Goal: Find contact information

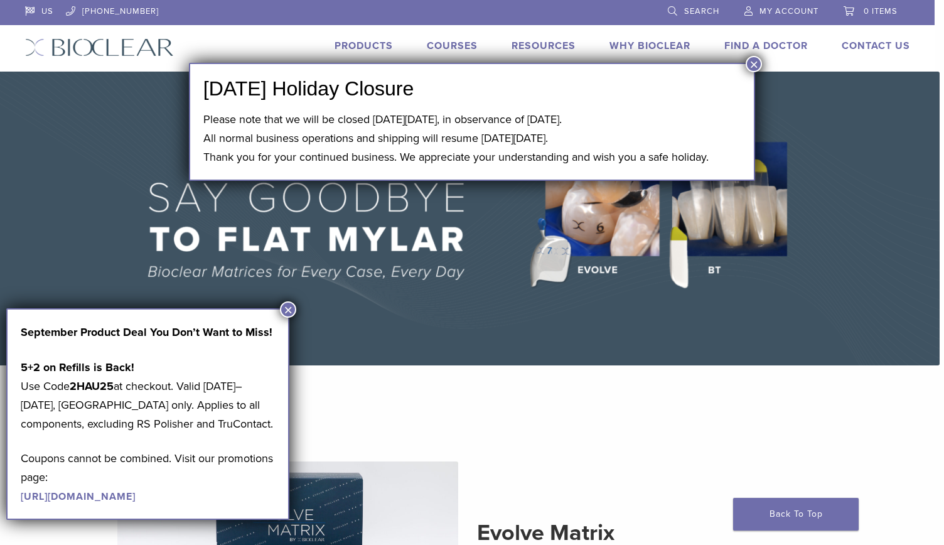
click at [756, 62] on button "×" at bounding box center [754, 64] width 16 height 16
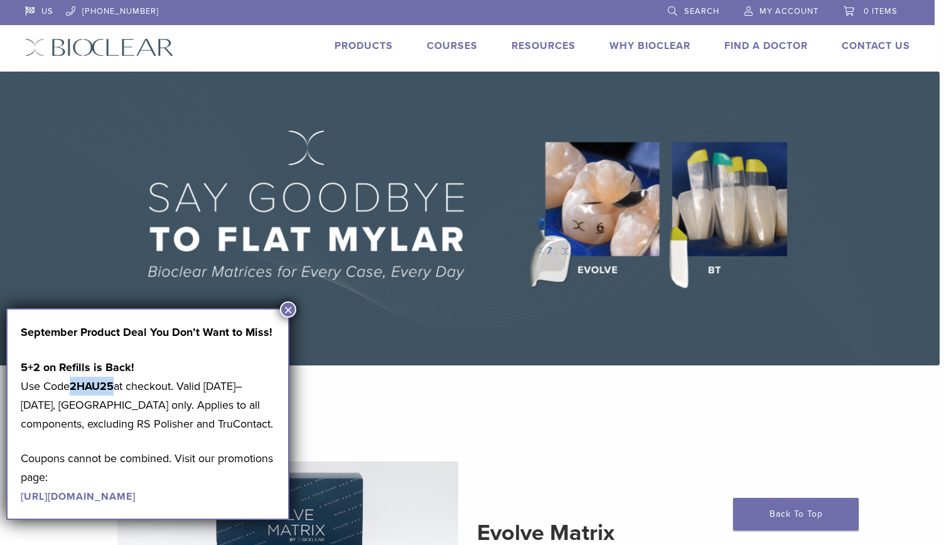
drag, startPoint x: 73, startPoint y: 382, endPoint x: 118, endPoint y: 390, distance: 45.3
click at [118, 390] on p "5+2 on Refills is Back! Use Code 2HAU25 at checkout. Valid August 1–31, 2025, U…" at bounding box center [148, 395] width 254 height 75
click at [288, 311] on button "×" at bounding box center [288, 309] width 16 height 16
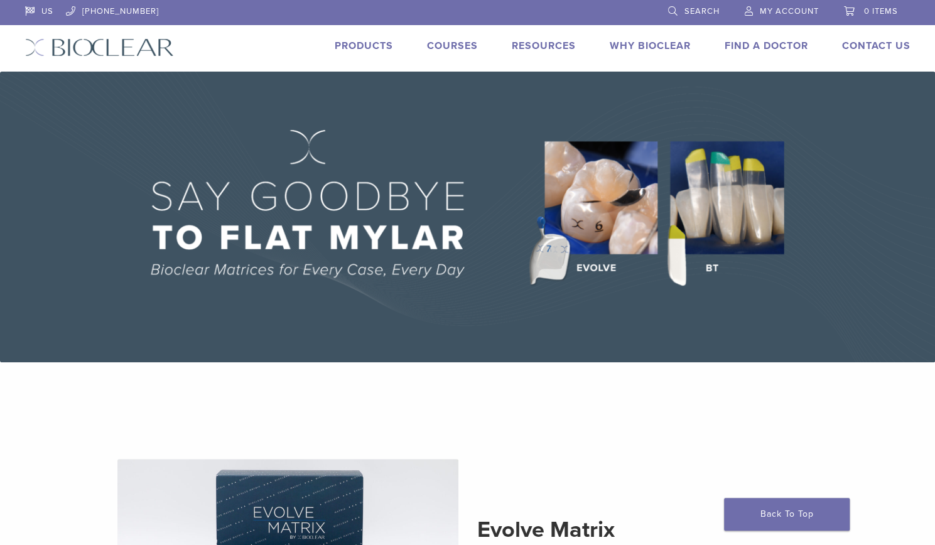
click at [370, 48] on link "Products" at bounding box center [364, 46] width 58 height 13
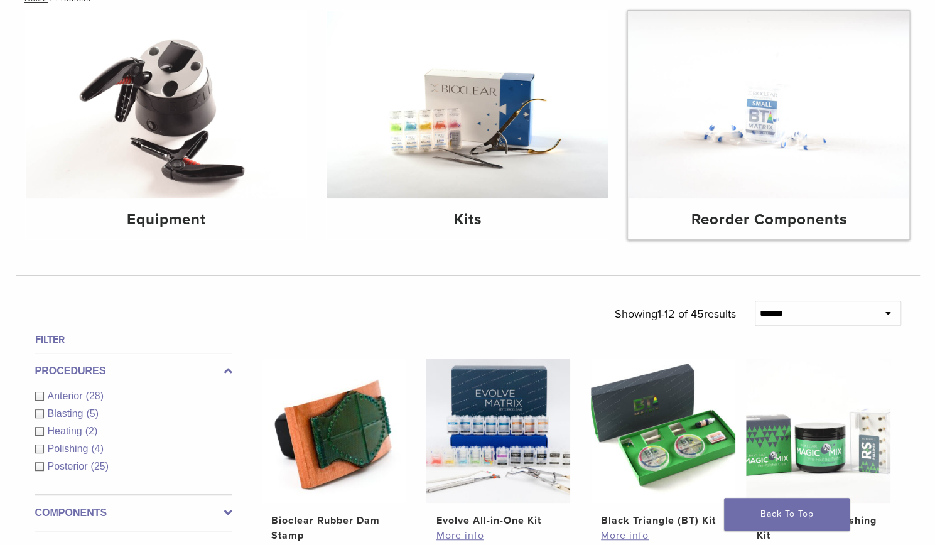
scroll to position [156, 0]
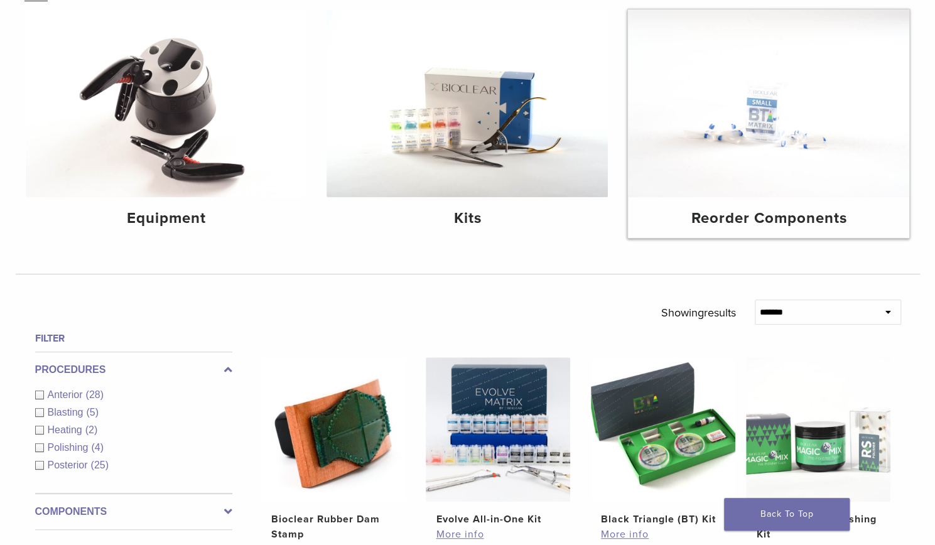
click at [790, 126] on img at bounding box center [768, 103] width 281 height 188
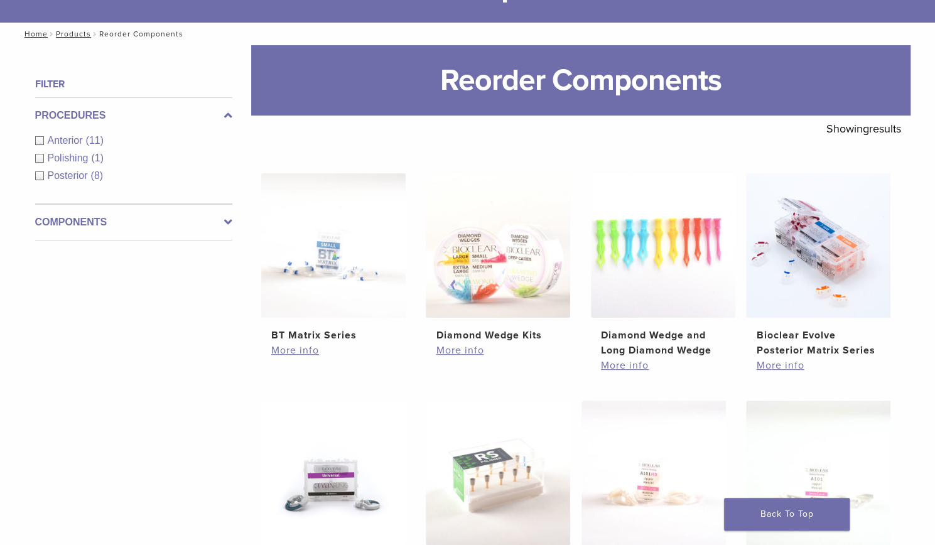
scroll to position [118, 0]
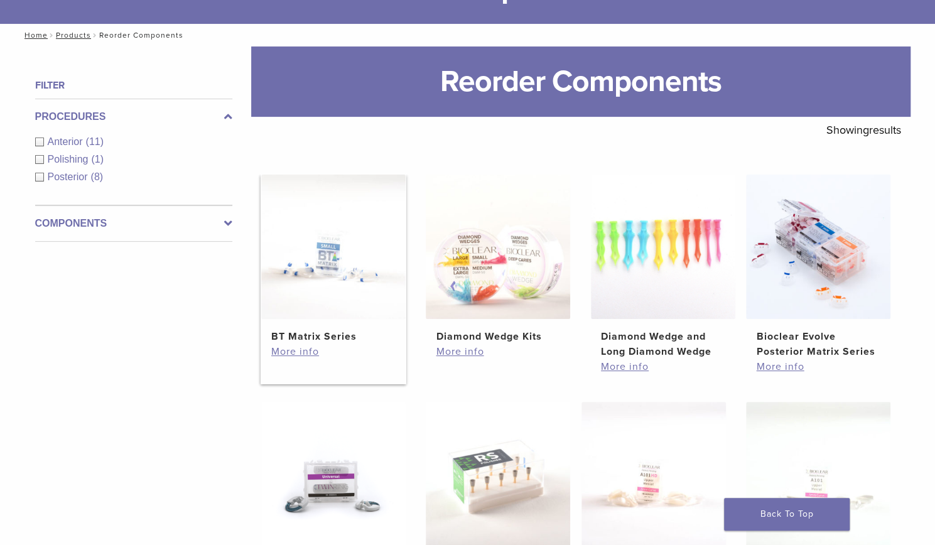
click at [321, 249] on img at bounding box center [333, 247] width 144 height 144
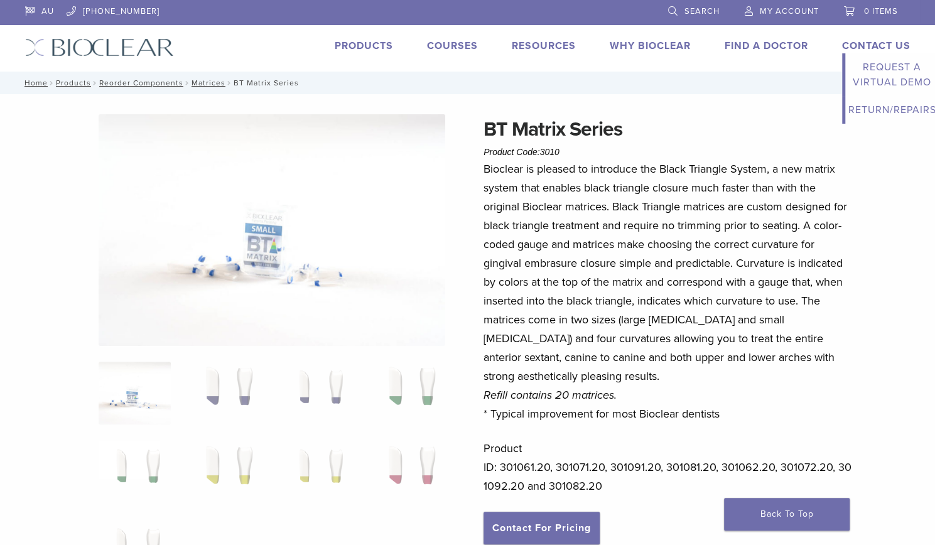
click at [863, 51] on link "Contact Us" at bounding box center [876, 46] width 68 height 13
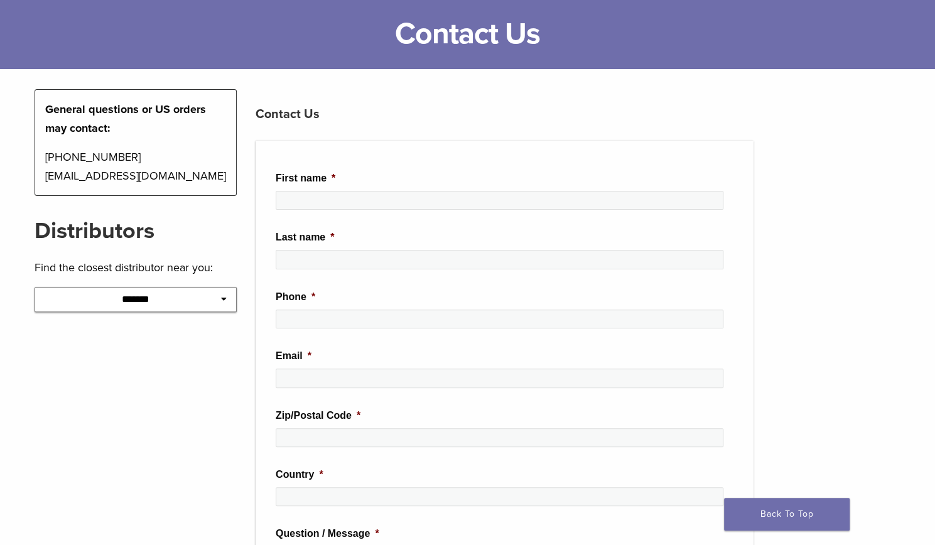
scroll to position [74, 0]
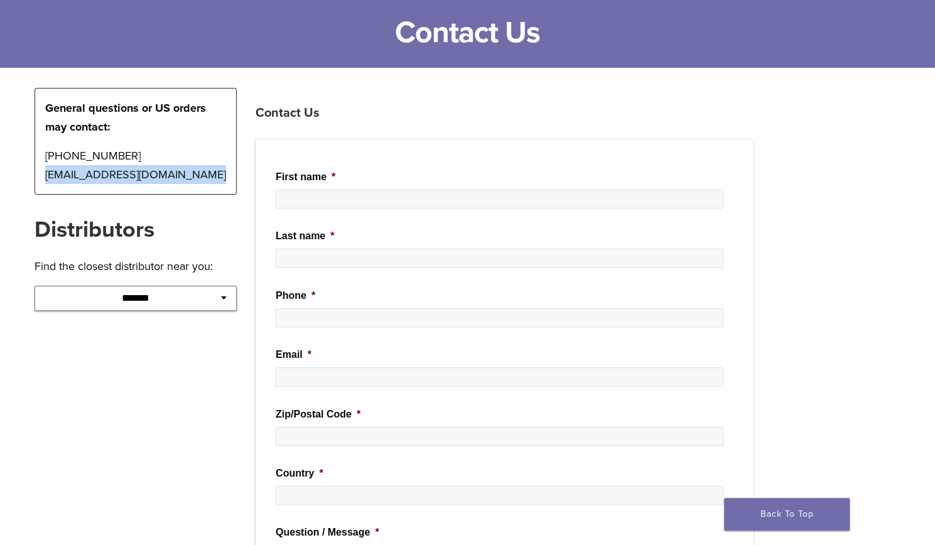
drag, startPoint x: 38, startPoint y: 174, endPoint x: 191, endPoint y: 175, distance: 152.6
click at [191, 175] on div "General questions or US orders may contact: [PHONE_NUMBER] [EMAIL_ADDRESS][DOMA…" at bounding box center [136, 141] width 203 height 107
copy p "[EMAIL_ADDRESS][DOMAIN_NAME]"
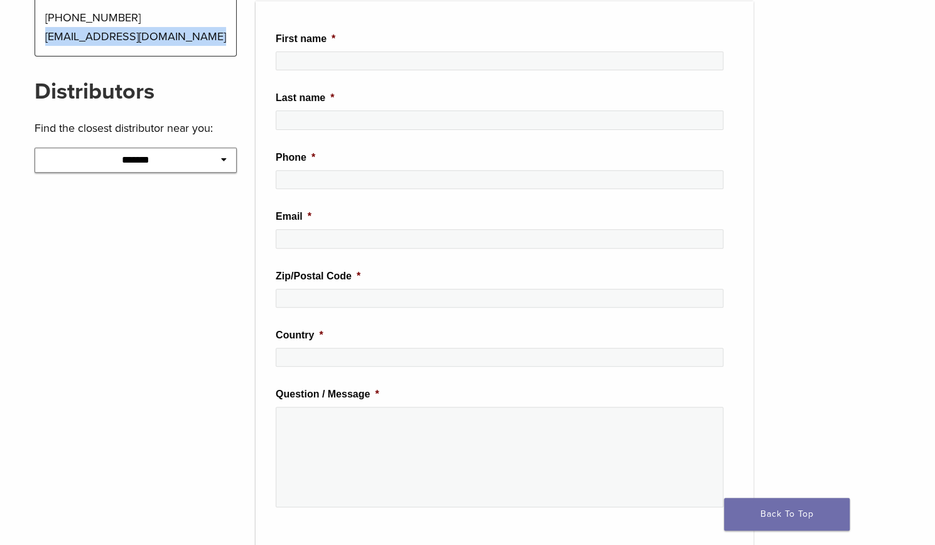
scroll to position [215, 0]
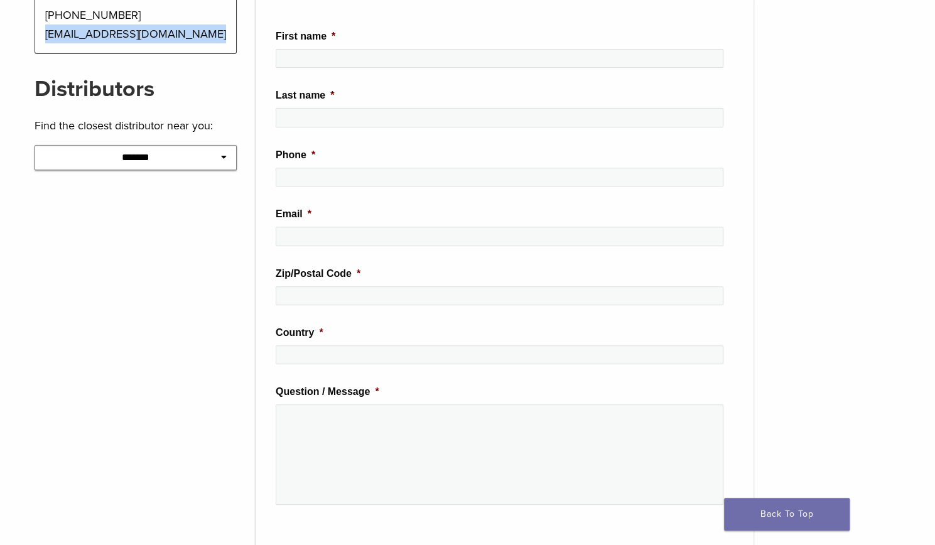
click at [159, 150] on select "**********" at bounding box center [136, 157] width 203 height 25
select select "*********"
click at [35, 145] on select "**********" at bounding box center [136, 157] width 203 height 25
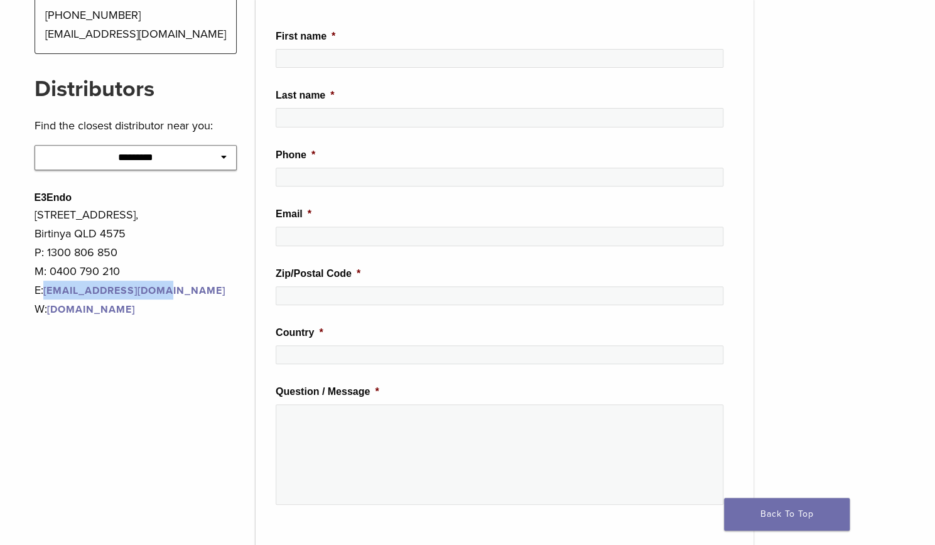
drag, startPoint x: 174, startPoint y: 291, endPoint x: 48, endPoint y: 293, distance: 126.2
click at [48, 293] on p "P: 1300 806 850 M: 0400 790 210 E: [EMAIL_ADDRESS][DOMAIN_NAME] W: [DOMAIN_NAME]" at bounding box center [136, 280] width 203 height 75
copy link "[EMAIL_ADDRESS][DOMAIN_NAME]"
click at [68, 310] on link "[DOMAIN_NAME]" at bounding box center [91, 309] width 88 height 13
